Goal: Information Seeking & Learning: Learn about a topic

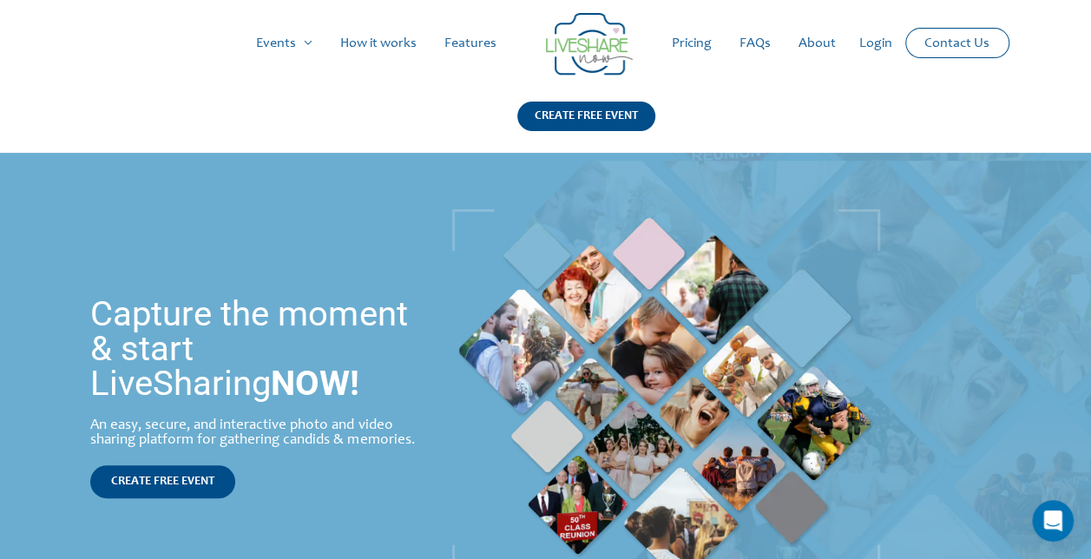
click at [696, 32] on link "Pricing" at bounding box center [692, 44] width 68 height 56
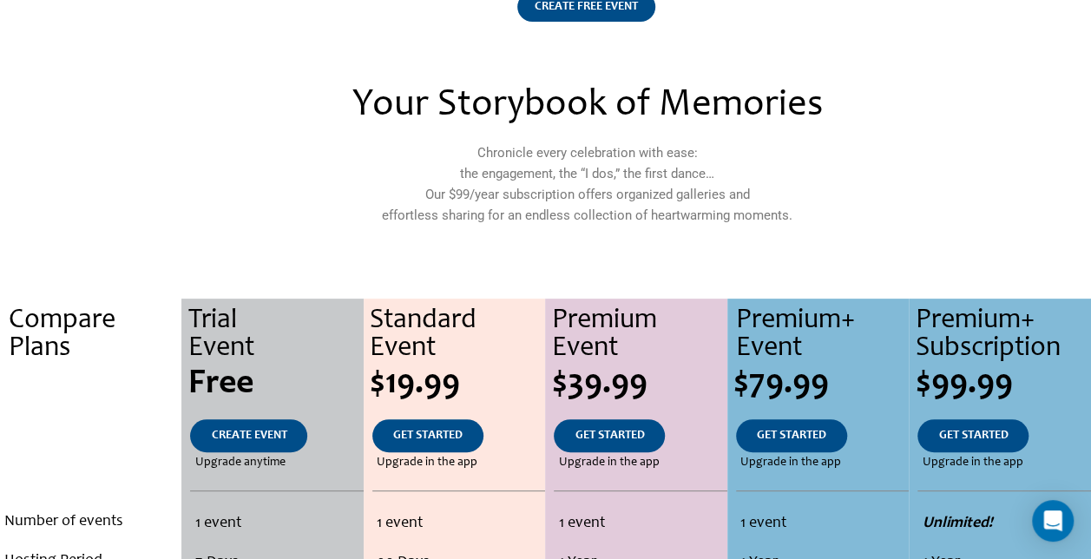
scroll to position [104, 0]
